Goal: Understand process/instructions

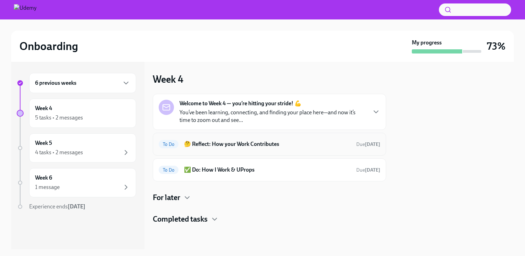
click at [252, 144] on h6 "🤔 Reflect: How your Work Contributes" at bounding box center [267, 144] width 167 height 8
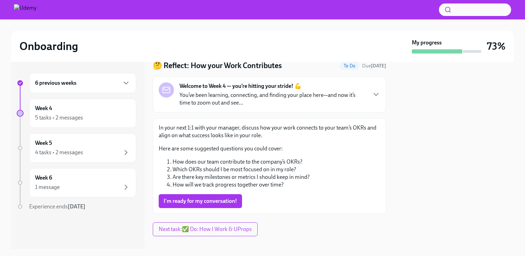
scroll to position [27, 0]
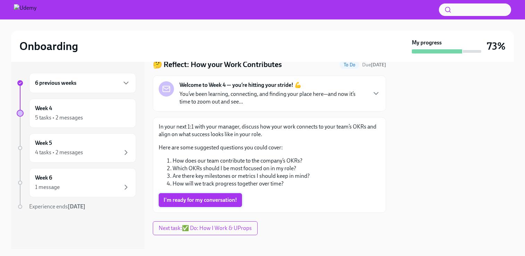
click at [212, 199] on span "I'm ready for my conversation!" at bounding box center [201, 200] width 74 height 7
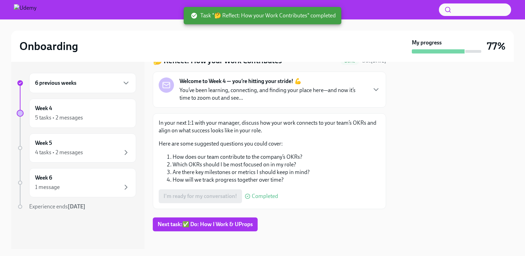
scroll to position [36, 0]
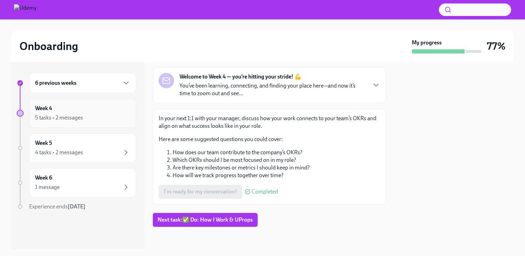
click at [89, 111] on div "Week 4 5 tasks • 2 messages" at bounding box center [82, 113] width 95 height 17
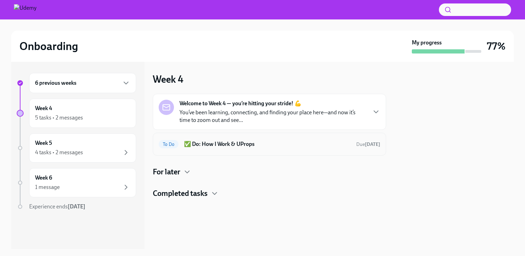
click at [228, 146] on h6 "✅ Do: How I Work & UProps" at bounding box center [267, 144] width 167 height 8
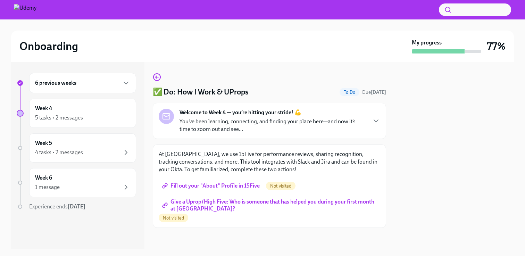
scroll to position [1, 0]
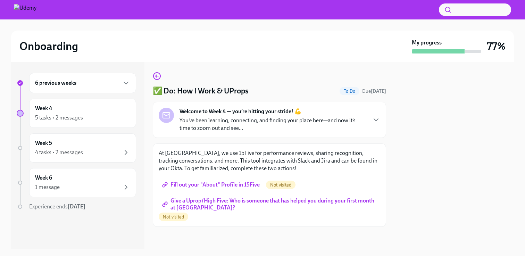
click at [218, 185] on span "Fill out your "About" Profile in 15Five" at bounding box center [212, 184] width 96 height 7
